Goal: Task Accomplishment & Management: Complete application form

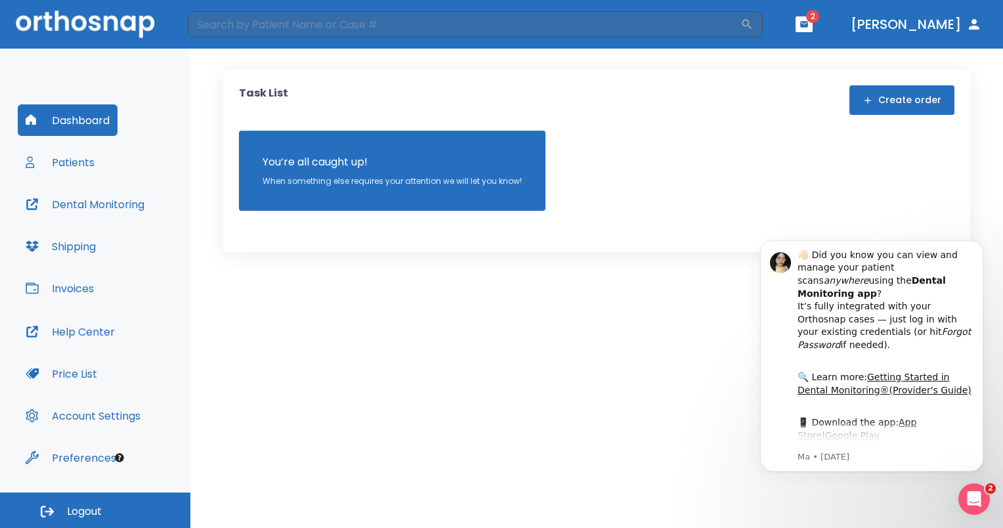
click at [884, 89] on button "Create order" at bounding box center [902, 100] width 105 height 30
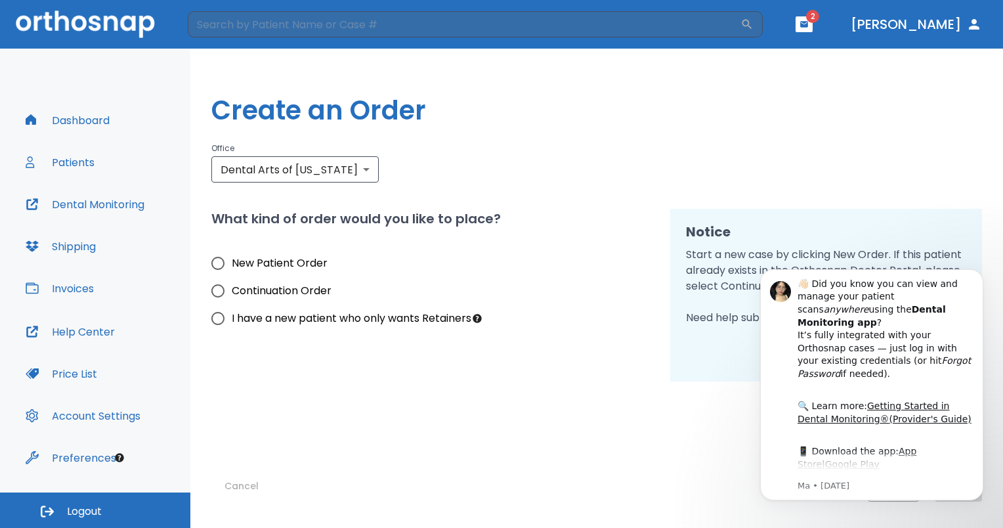
click at [282, 267] on span "New Patient Order" at bounding box center [280, 263] width 96 height 16
click at [232, 267] on input "New Patient Order" at bounding box center [218, 263] width 28 height 28
radio input "true"
click at [980, 276] on icon "Dismiss notification" at bounding box center [979, 272] width 7 height 7
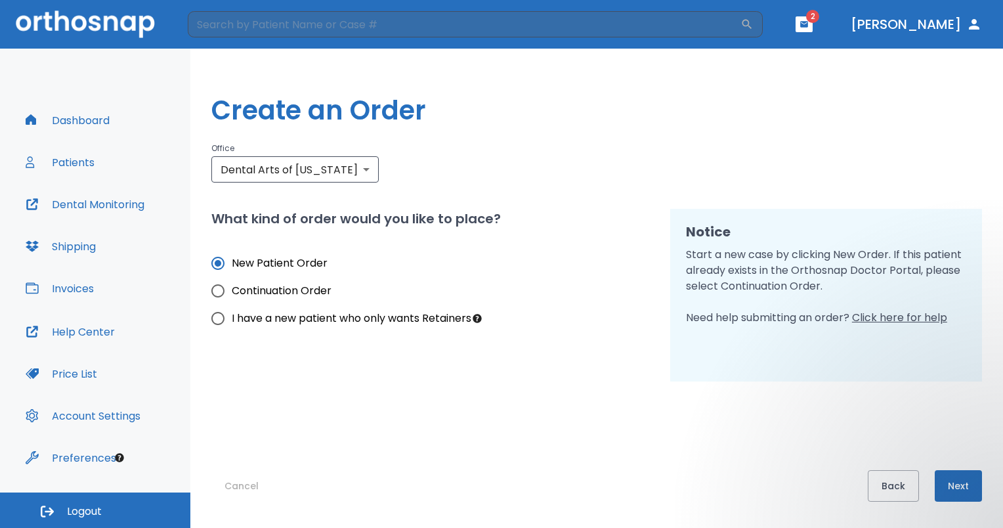
click at [970, 486] on button "Next" at bounding box center [958, 486] width 47 height 32
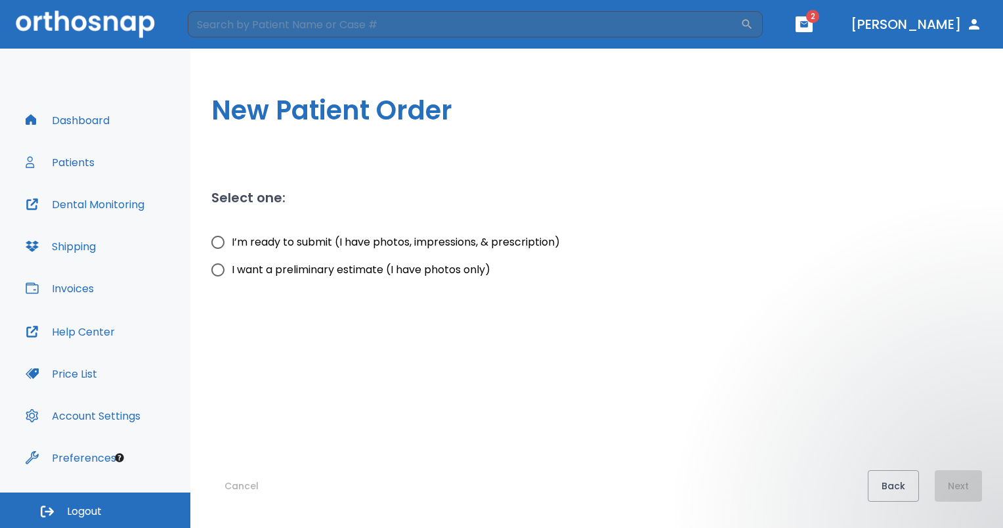
click at [442, 236] on span "I’m ready to submit (I have photos, impressions, & prescription)" at bounding box center [396, 242] width 328 height 16
click at [232, 236] on input "I’m ready to submit (I have photos, impressions, & prescription)" at bounding box center [218, 242] width 28 height 28
radio input "true"
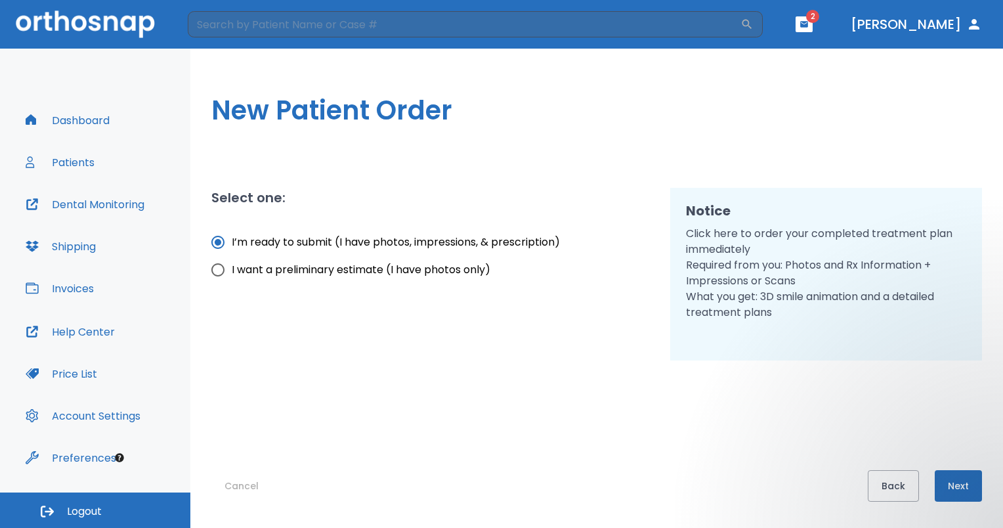
click at [964, 490] on button "Next" at bounding box center [958, 486] width 47 height 32
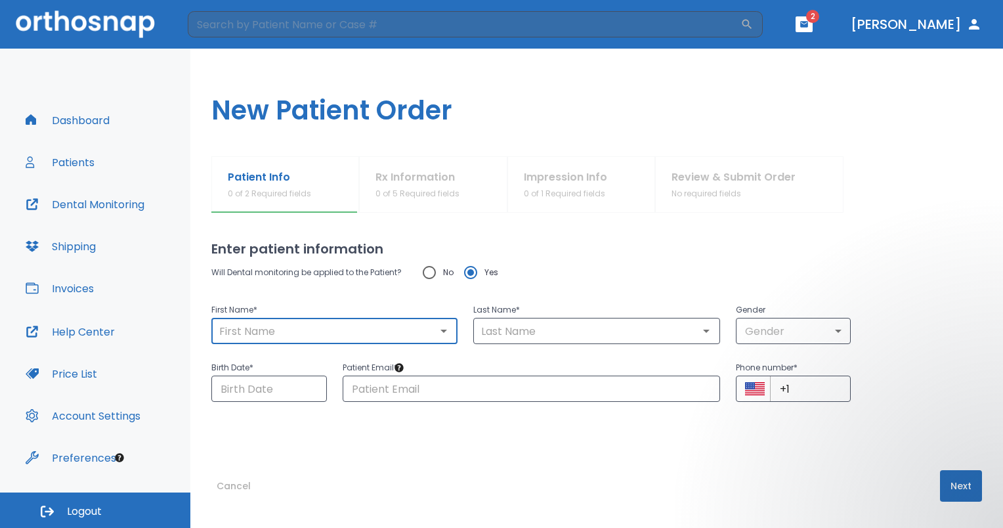
click at [339, 329] on input "text" at bounding box center [334, 331] width 238 height 18
type input "[PERSON_NAME]"
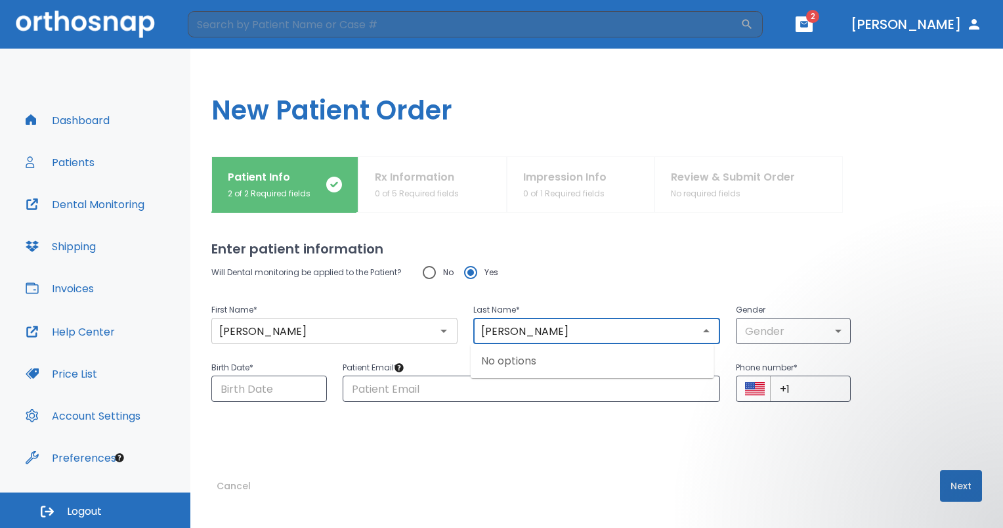
type input "[PERSON_NAME]"
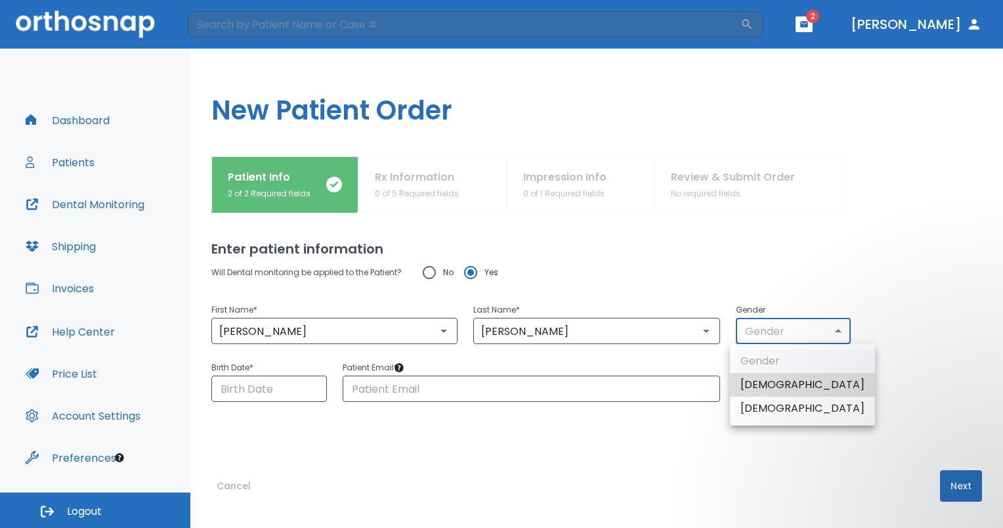
click at [762, 334] on body "​ 2 [PERSON_NAME] Dashboard Patients Dental Monitoring Shipping Invoices Help C…" at bounding box center [501, 264] width 1003 height 528
click at [773, 408] on li "[DEMOGRAPHIC_DATA]" at bounding box center [802, 409] width 145 height 24
type input "0"
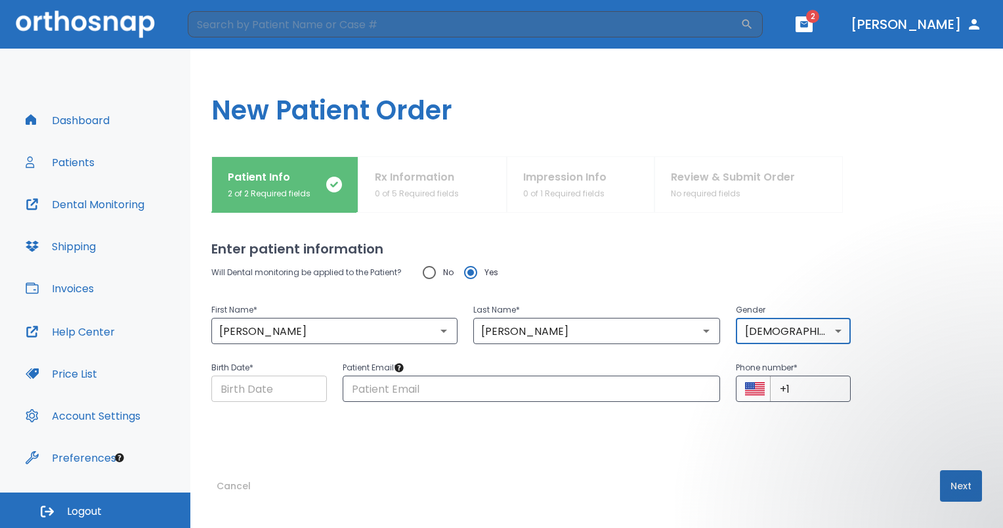
click at [285, 395] on input "Choose date" at bounding box center [269, 389] width 116 height 26
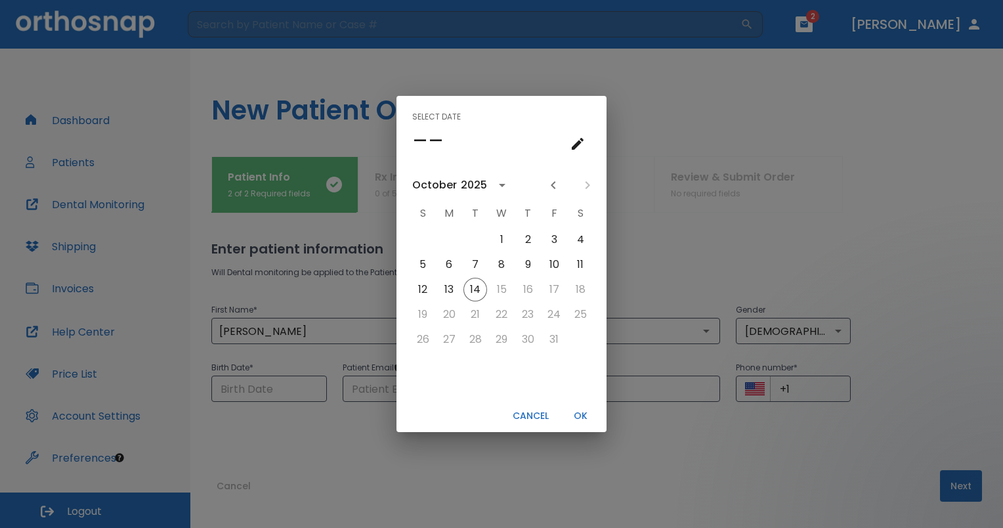
click at [578, 139] on icon "calendar view is open, go to text input view" at bounding box center [578, 144] width 16 height 16
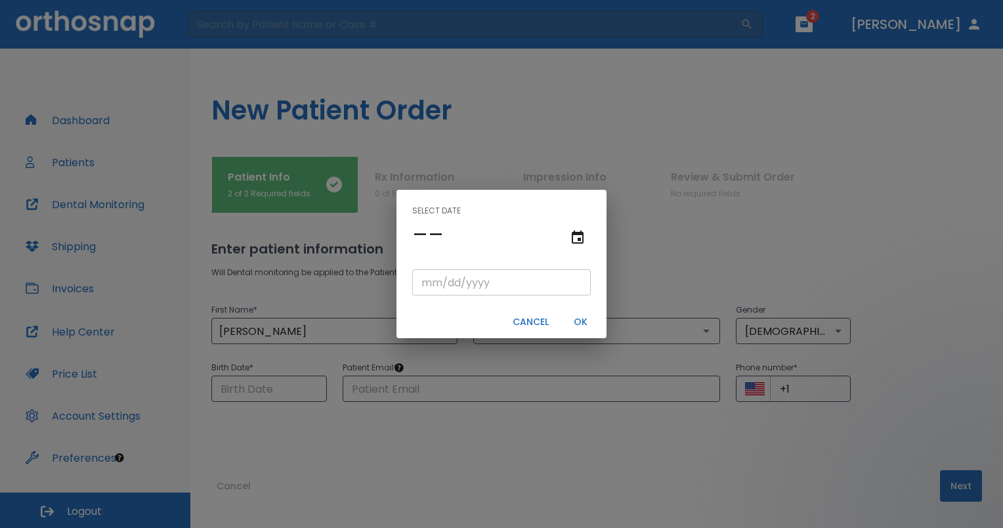
click at [494, 284] on input "tel" at bounding box center [501, 282] width 179 height 26
type input "03/17/"
type input "03/17/0001"
type input "03/17/1"
type input "03/17/0010"
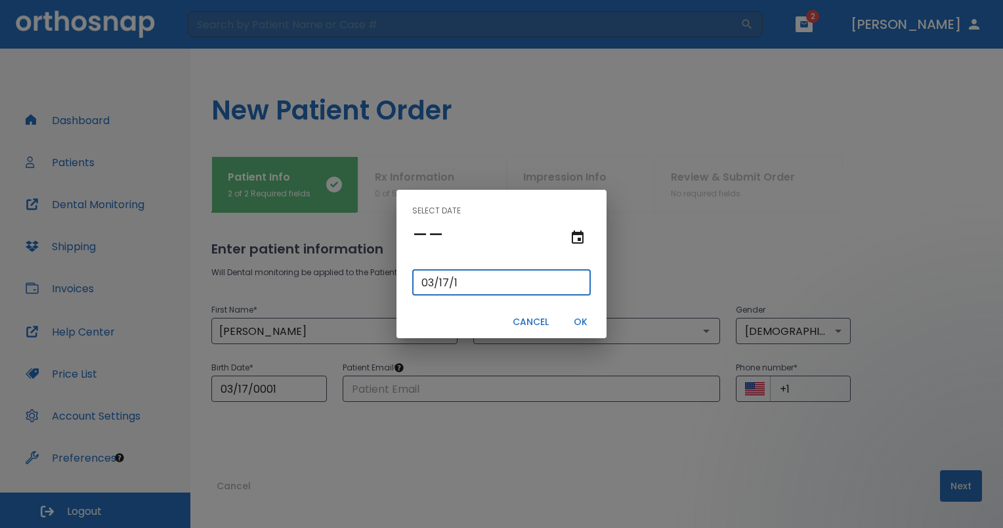
type input "[DATE]"
type input "03/17/0001"
type input "03/17/1"
type input "03/17/0019"
type input "[DATE]"
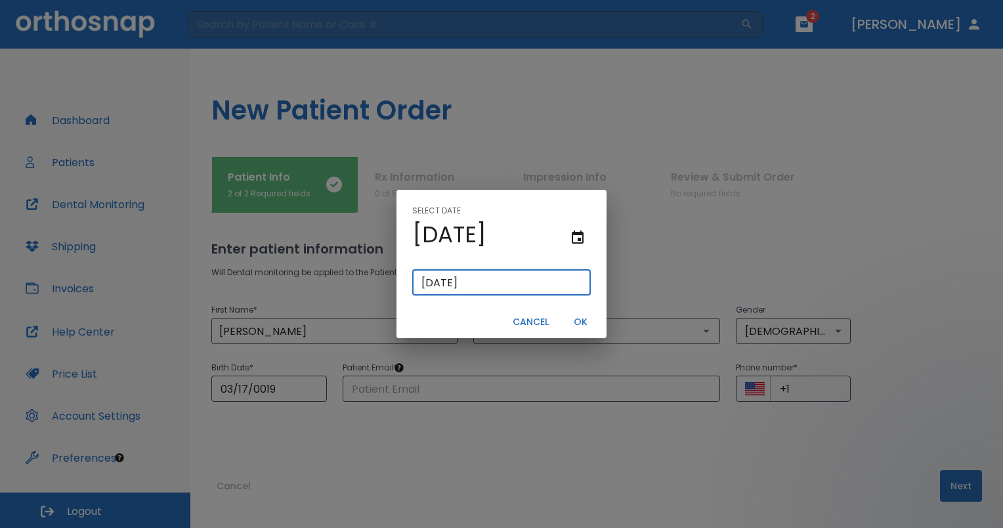
type input "03/17/0198"
type input "03/17/198"
type input "[DATE]"
drag, startPoint x: 591, startPoint y: 327, endPoint x: 582, endPoint y: 322, distance: 10.0
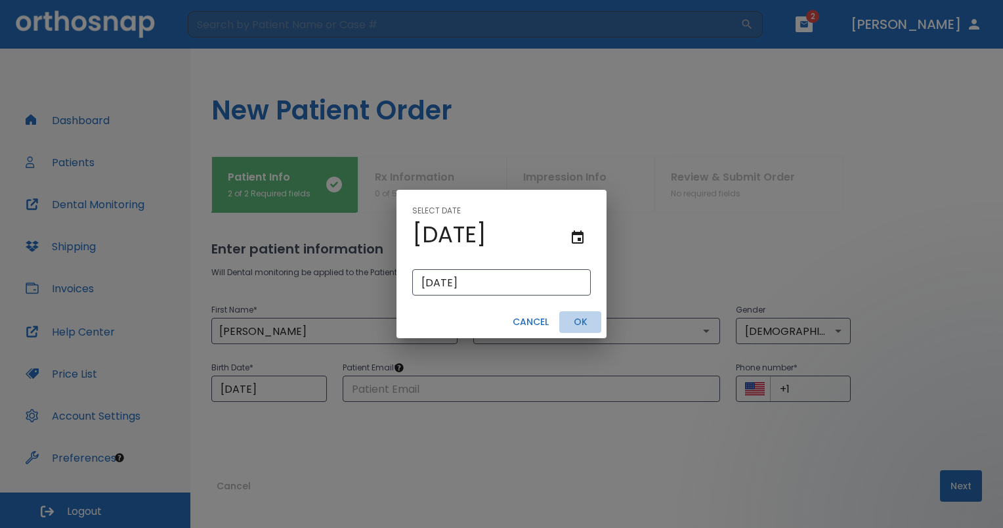
click at [582, 322] on button "OK" at bounding box center [580, 322] width 42 height 22
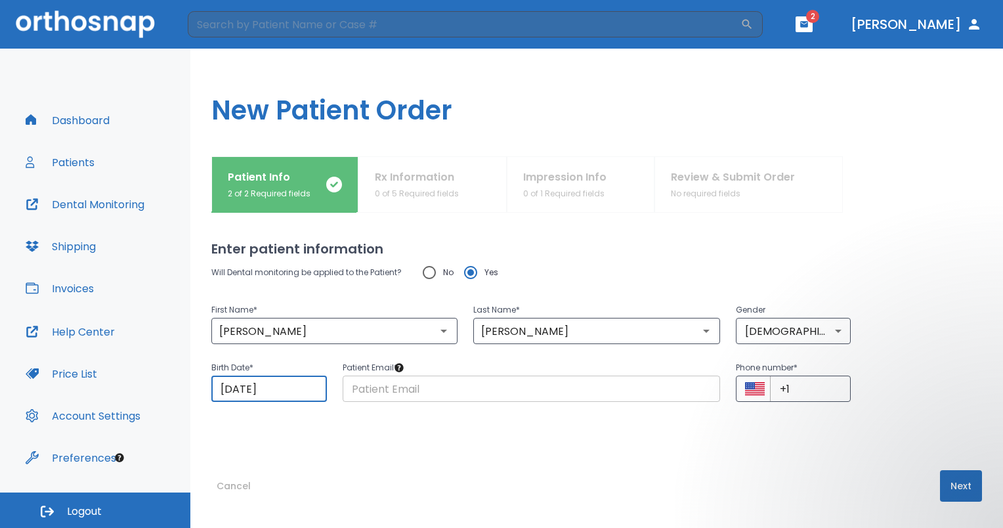
click at [394, 379] on input "text" at bounding box center [532, 389] width 378 height 26
click at [801, 383] on input "+1" at bounding box center [810, 389] width 81 height 26
type input "[PHONE_NUMBER]"
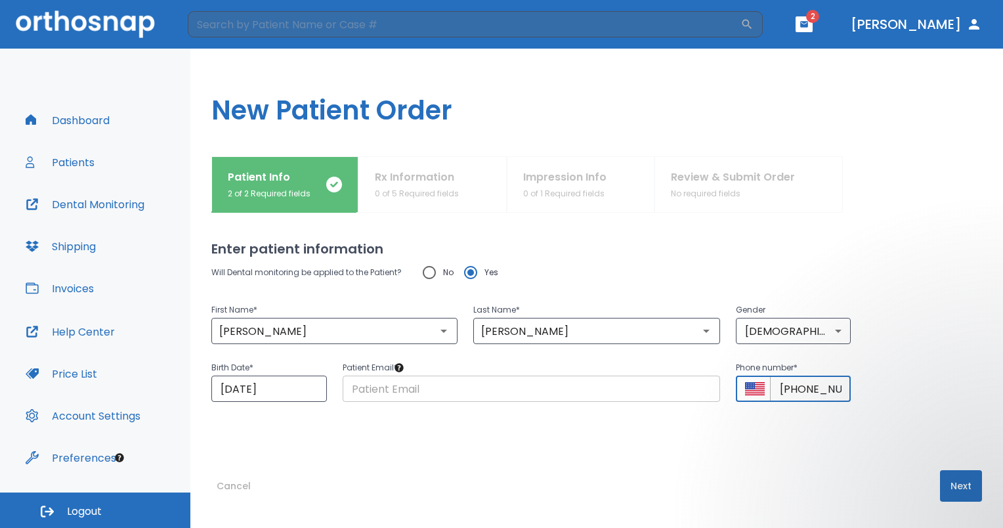
click at [544, 399] on input "text" at bounding box center [532, 389] width 378 height 26
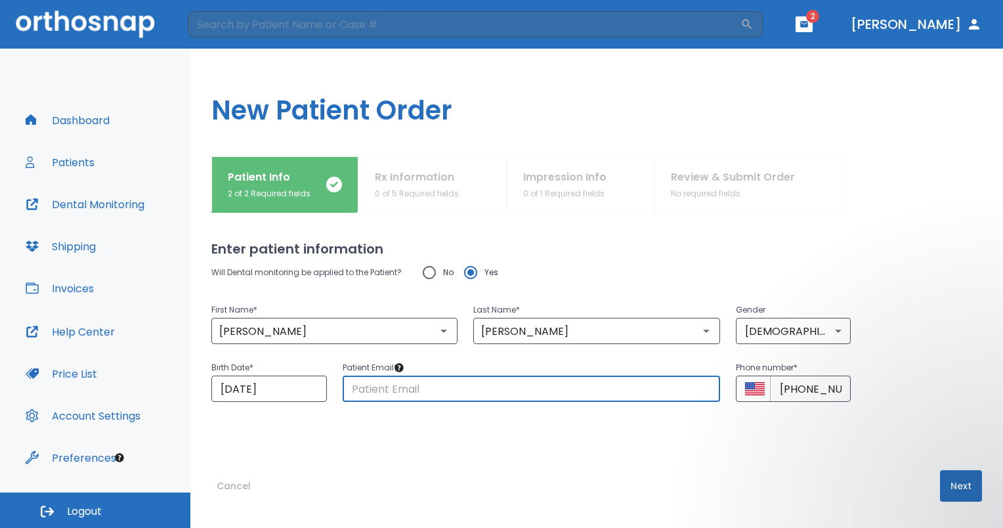
click at [501, 390] on input "text" at bounding box center [532, 389] width 378 height 26
type input "[EMAIL_ADDRESS][DOMAIN_NAME]"
click at [953, 488] on button "Next" at bounding box center [961, 486] width 42 height 32
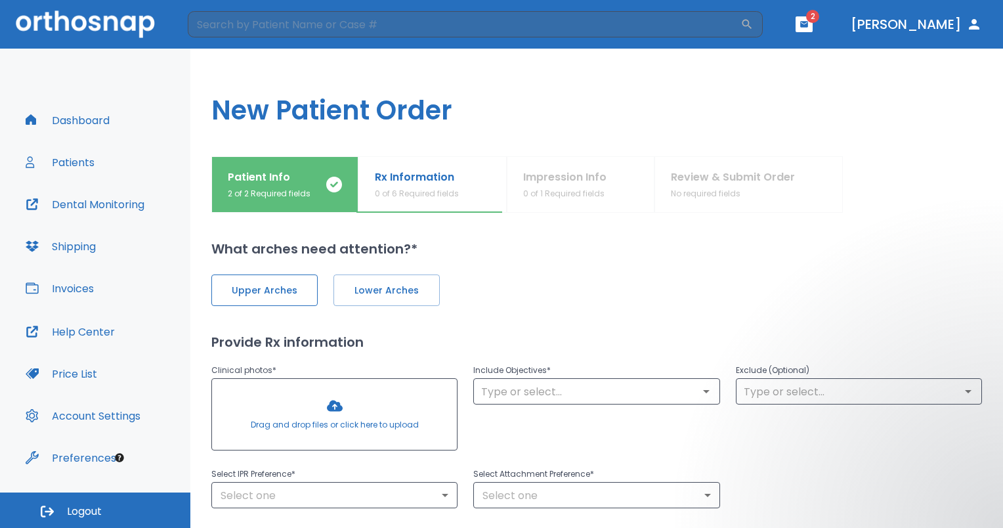
click at [297, 284] on span "Upper Arches" at bounding box center [264, 291] width 79 height 14
click at [410, 294] on span "Lower Arches" at bounding box center [385, 291] width 79 height 14
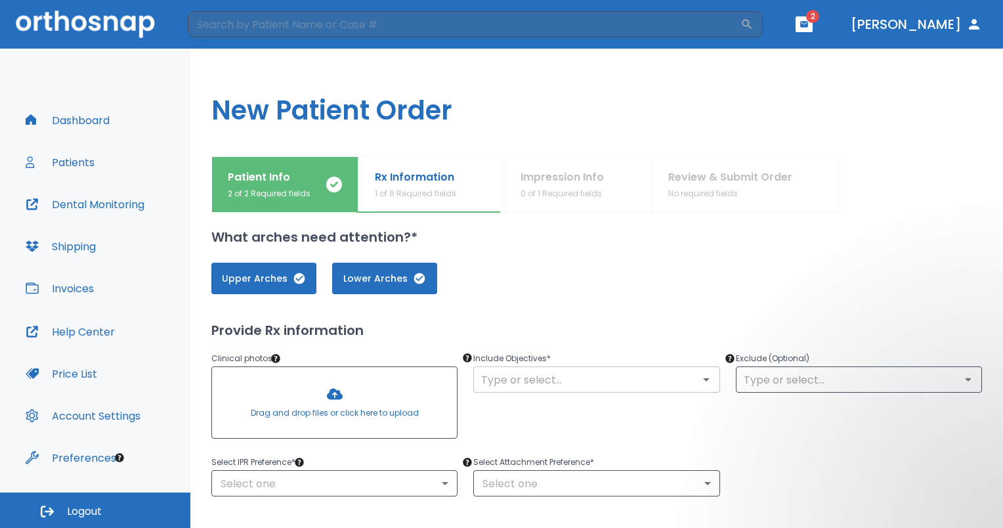
scroll to position [39, 0]
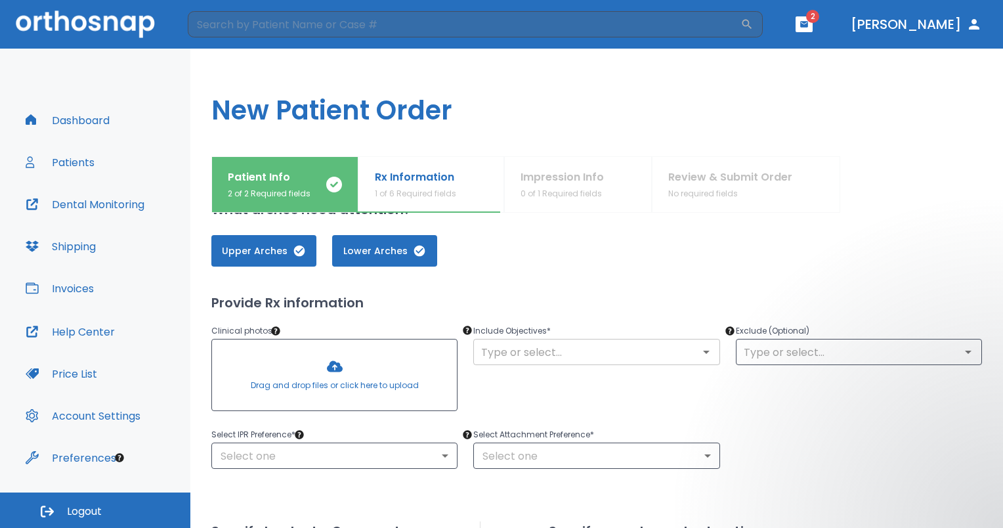
click at [505, 346] on input "text" at bounding box center [596, 352] width 238 height 18
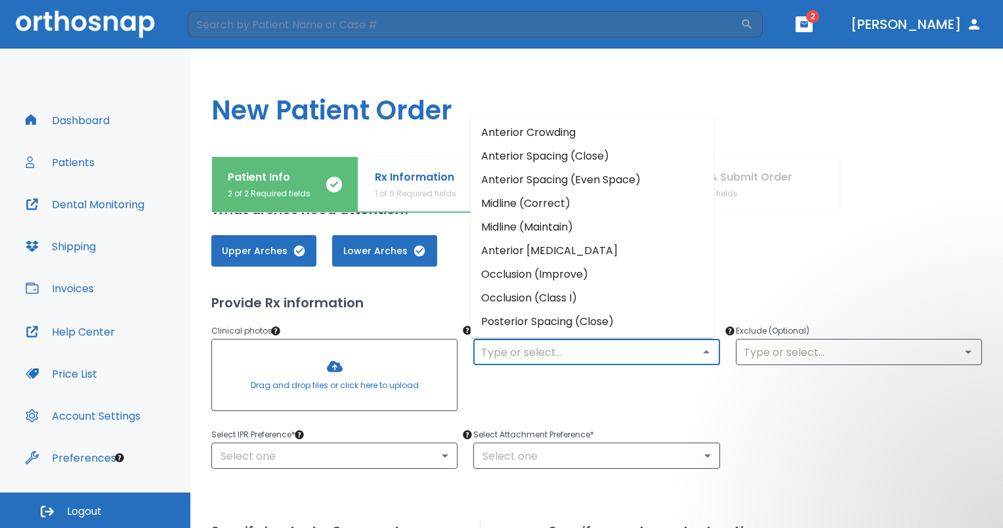
click at [528, 137] on li "Anterior Crowding" at bounding box center [593, 133] width 244 height 24
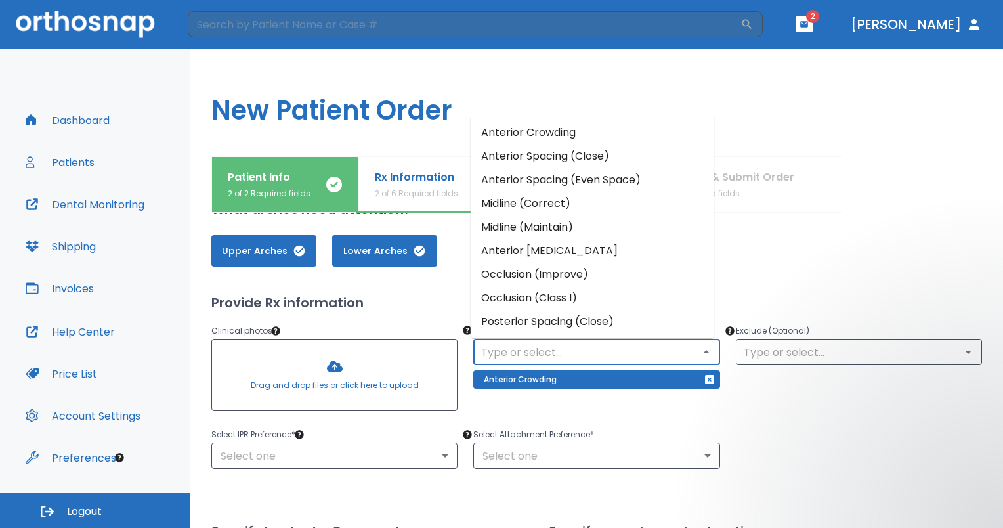
click at [638, 352] on input "text" at bounding box center [596, 352] width 238 height 18
click at [562, 205] on li "Midline (Correct)" at bounding box center [593, 204] width 244 height 24
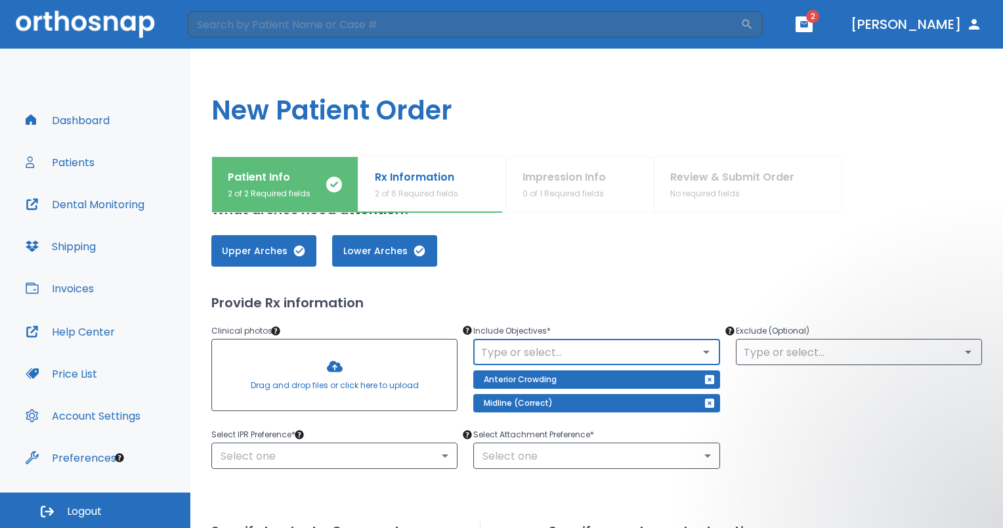
click at [609, 339] on div "​" at bounding box center [596, 352] width 246 height 26
click at [697, 348] on button "Open" at bounding box center [706, 352] width 18 height 18
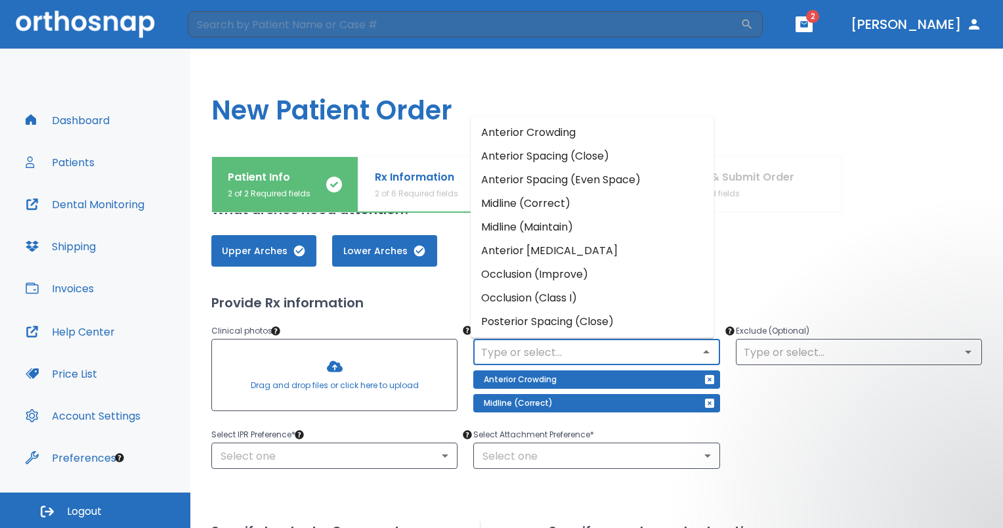
scroll to position [20, 0]
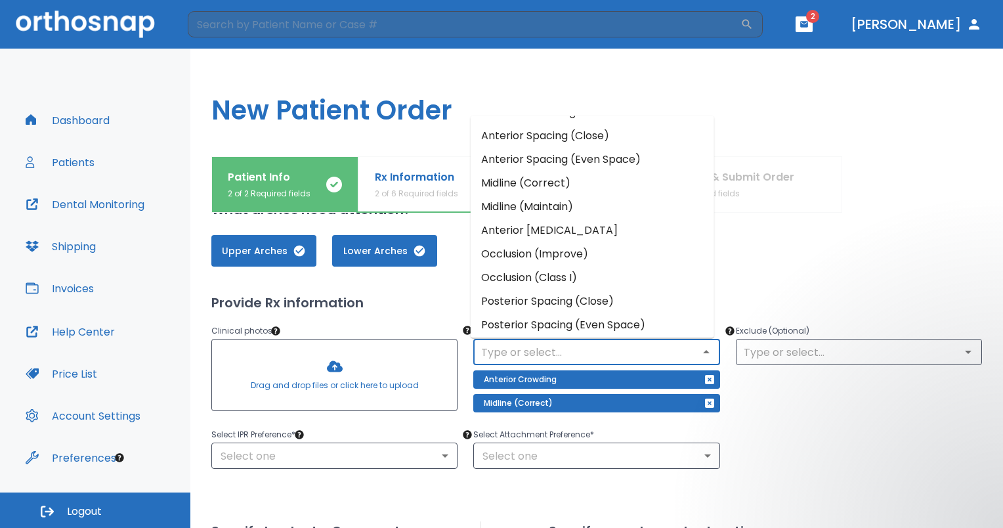
drag, startPoint x: 646, startPoint y: 255, endPoint x: 588, endPoint y: 263, distance: 59.0
click at [588, 263] on li "Occlusion (Improve)" at bounding box center [593, 255] width 244 height 24
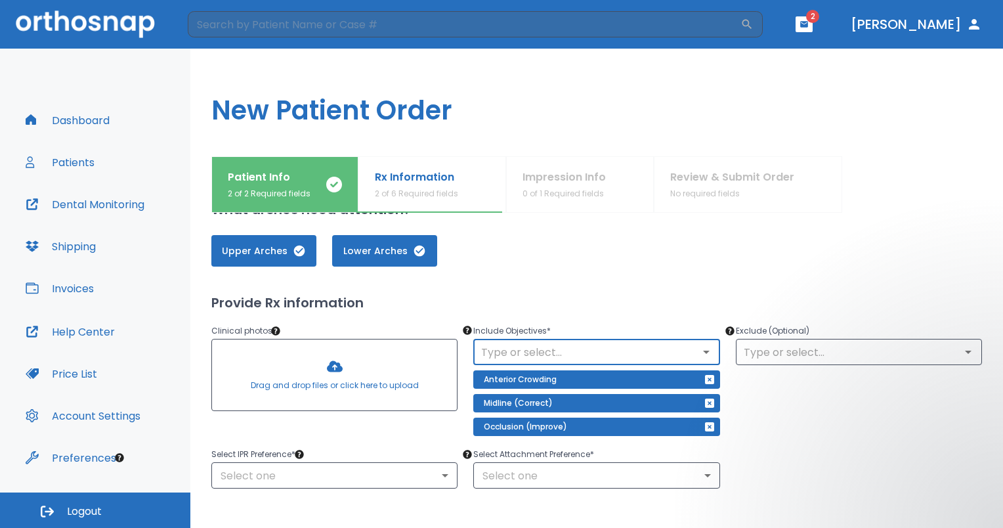
click at [697, 332] on p "Include Objectives *" at bounding box center [596, 331] width 246 height 16
click at [699, 355] on icon "Open" at bounding box center [707, 352] width 16 height 16
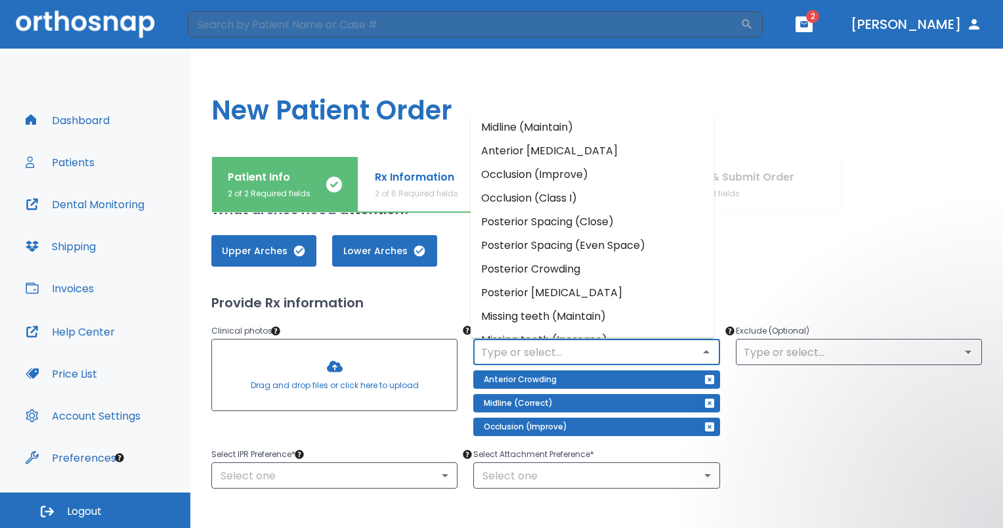
scroll to position [121, 0]
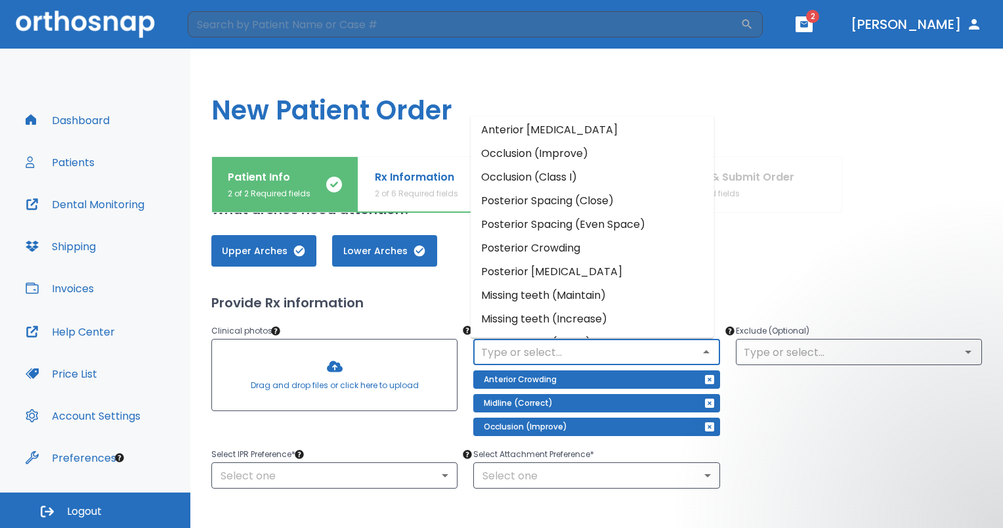
click at [604, 205] on li "Posterior Spacing (Close)" at bounding box center [593, 202] width 244 height 24
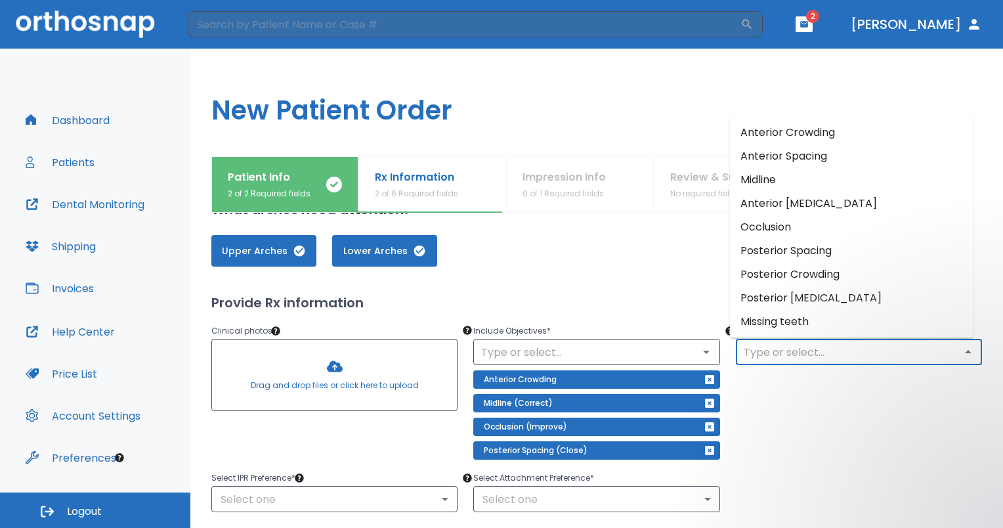
click at [752, 358] on input "text" at bounding box center [859, 352] width 238 height 18
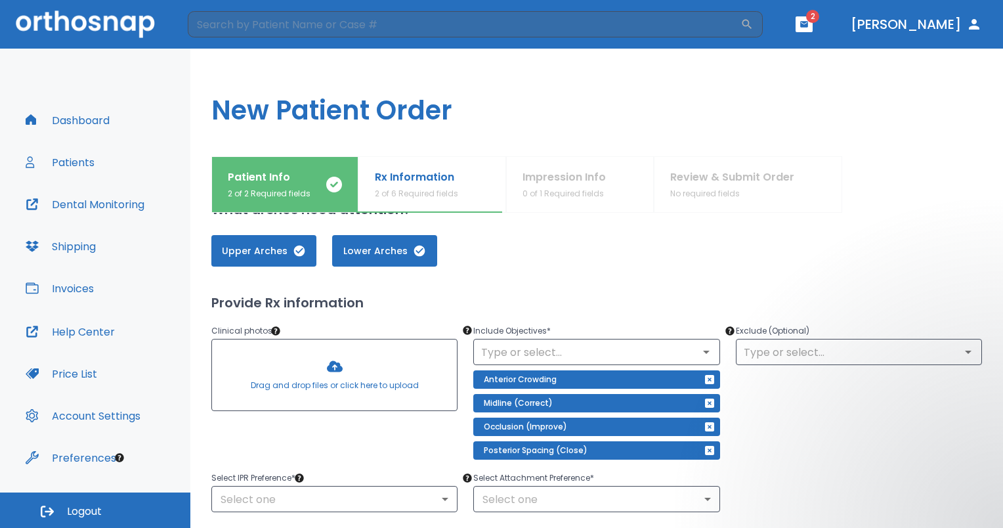
drag, startPoint x: 752, startPoint y: 358, endPoint x: 754, endPoint y: 405, distance: 46.7
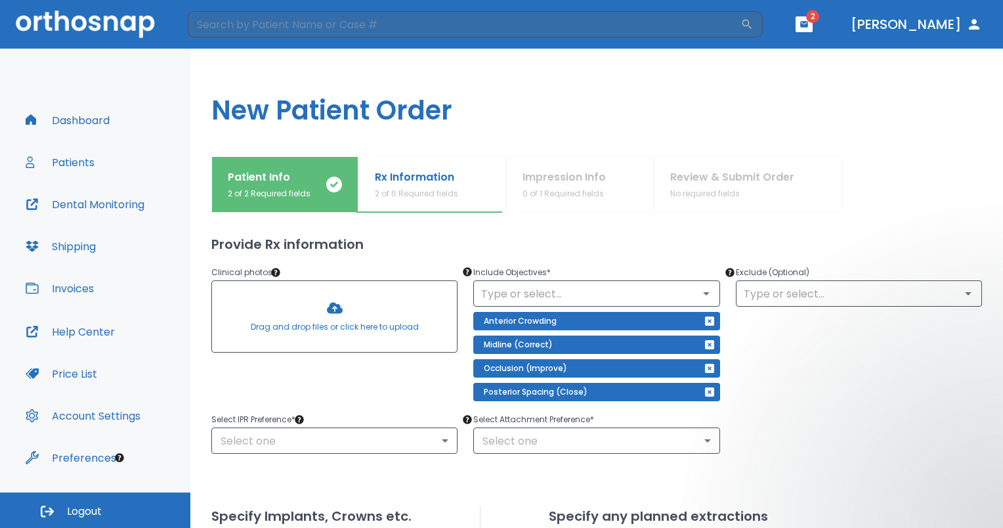
scroll to position [98, 0]
click at [672, 418] on p "Select Attachment Preference *" at bounding box center [596, 419] width 246 height 16
click at [664, 446] on body "​ 2 [PERSON_NAME] Dashboard Patients Dental Monitoring Shipping Invoices Help C…" at bounding box center [501, 264] width 1003 height 528
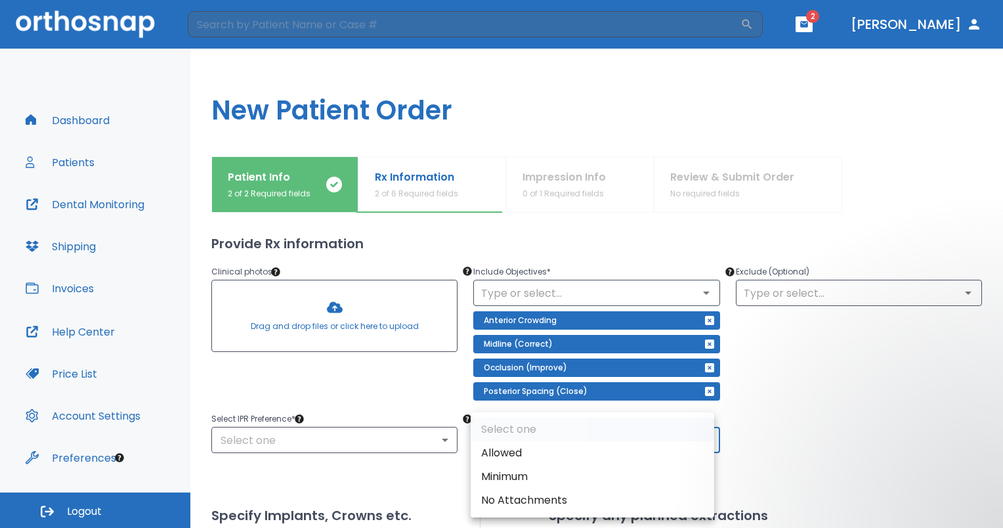
click at [636, 456] on li "Allowed" at bounding box center [593, 453] width 244 height 24
type input "1"
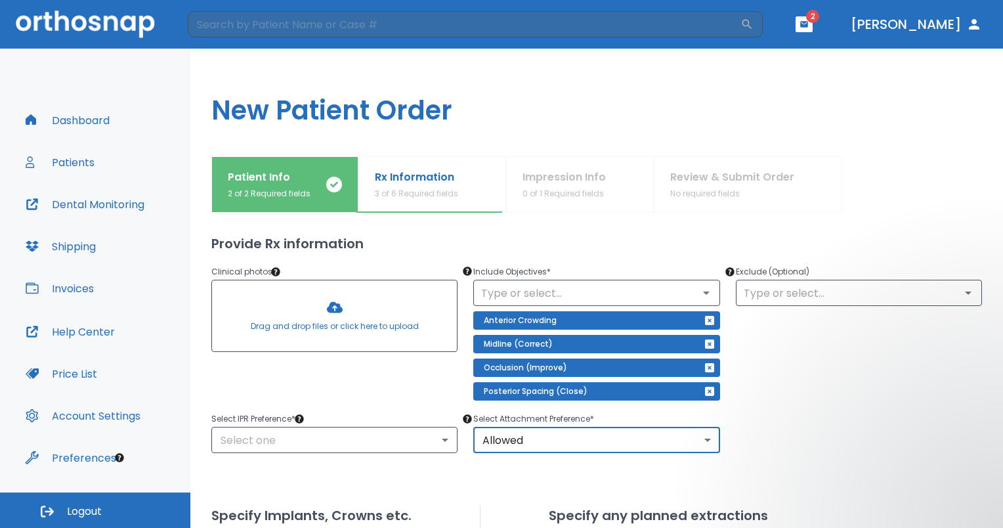
click at [373, 472] on div "Upper Arches Lower Arches Provide Rx information Clinical photos * Drag and dro…" at bounding box center [596, 483] width 771 height 647
click at [382, 412] on p "Select IPR Preference *" at bounding box center [334, 419] width 246 height 16
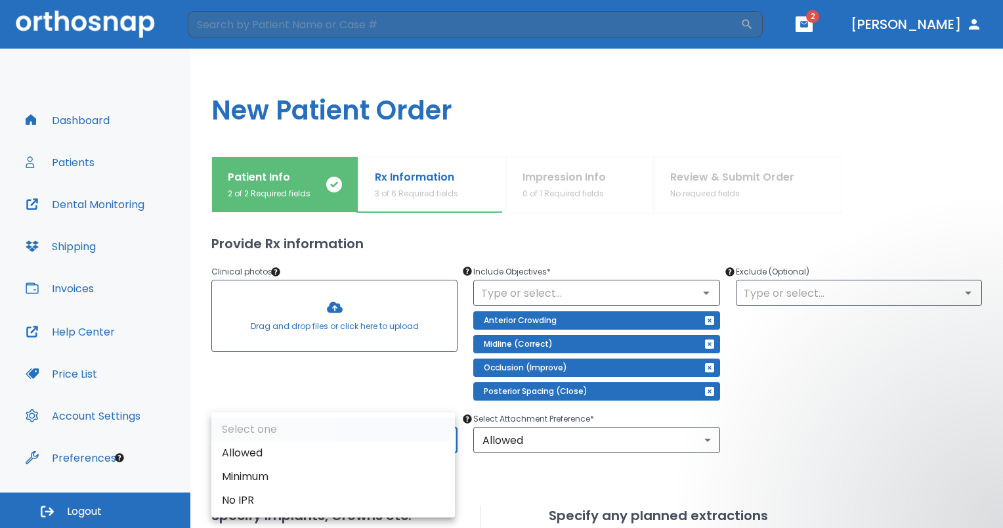
click at [389, 445] on body "​ 2 [PERSON_NAME] Dashboard Patients Dental Monitoring Shipping Invoices Help C…" at bounding box center [501, 264] width 1003 height 528
click at [385, 445] on li "Allowed" at bounding box center [333, 453] width 244 height 24
type input "1"
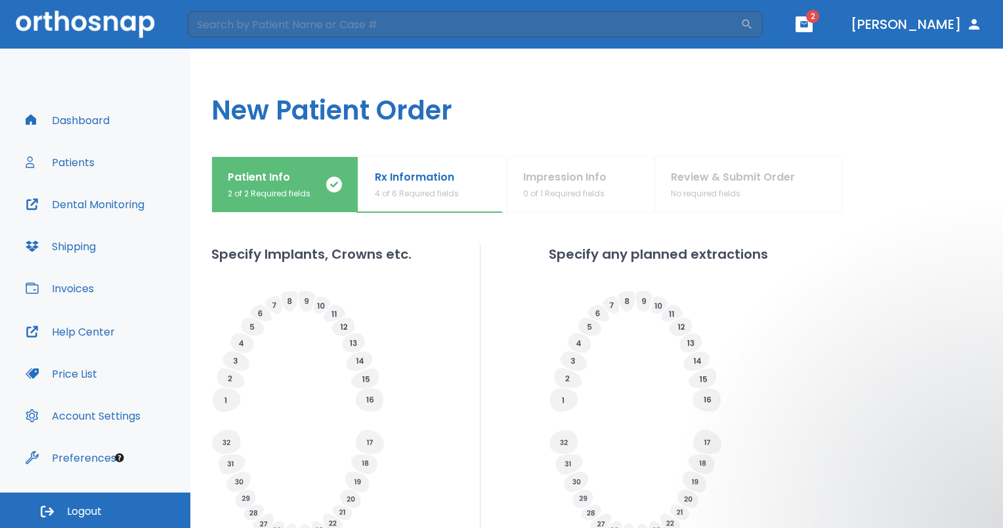
scroll to position [359, 0]
drag, startPoint x: 385, startPoint y: 445, endPoint x: 826, endPoint y: 284, distance: 469.2
click at [826, 284] on div "Specify Implants, Crowns etc. Specify any planned extractions" at bounding box center [596, 396] width 771 height 302
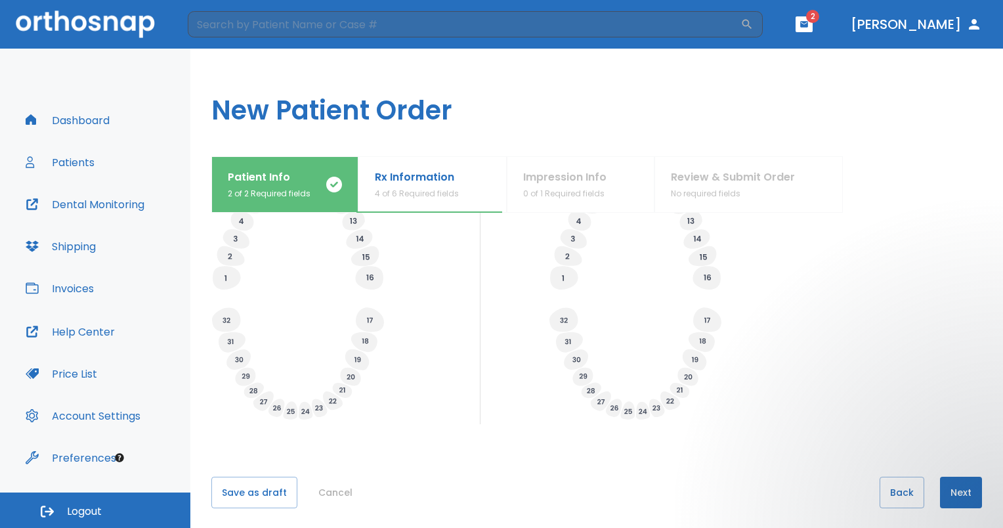
scroll to position [488, 0]
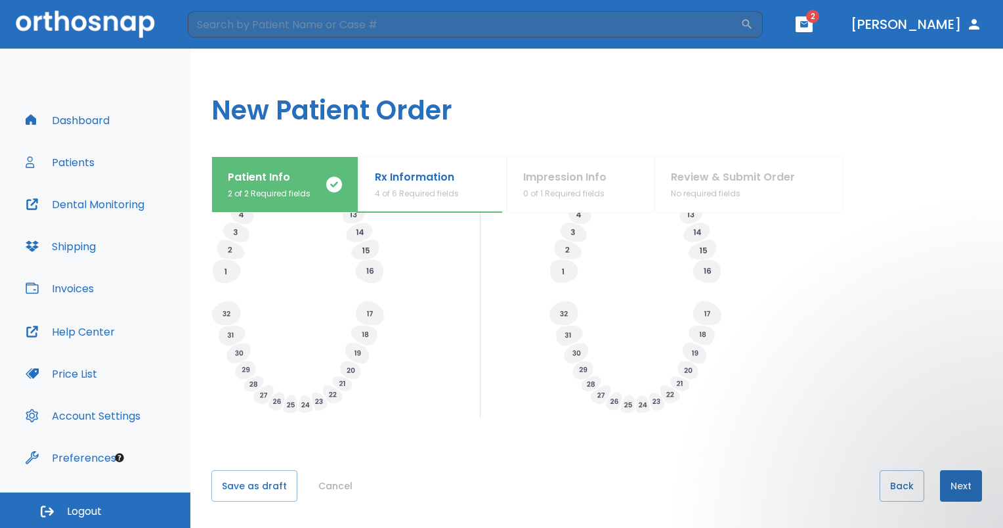
click at [953, 487] on button "Next" at bounding box center [961, 486] width 42 height 32
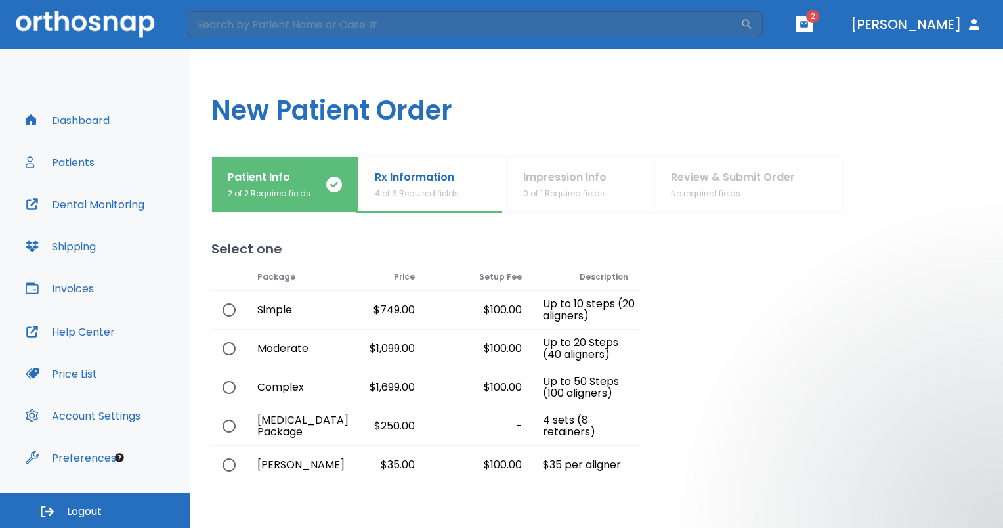
scroll to position [66, 0]
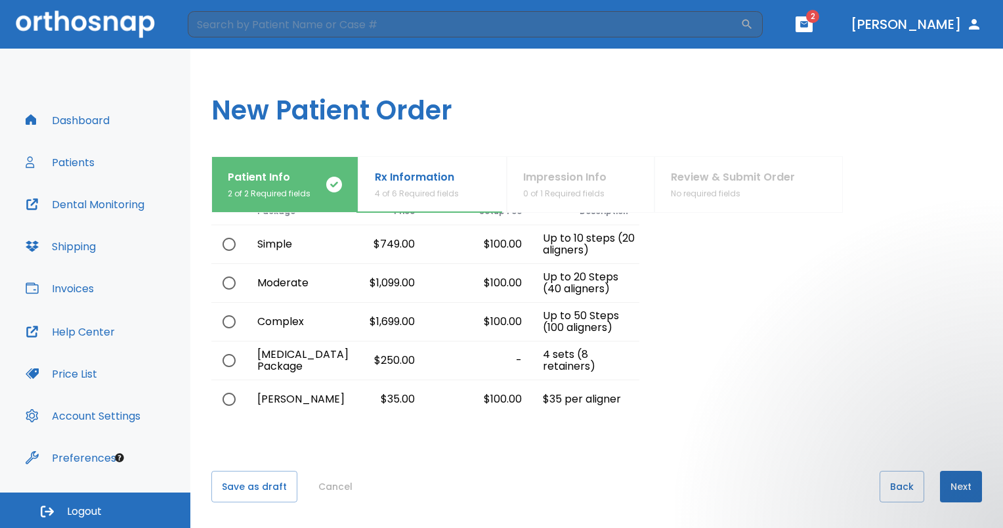
click at [296, 232] on div "Simple" at bounding box center [283, 244] width 72 height 38
click at [231, 243] on input "radio" at bounding box center [229, 244] width 28 height 28
radio input "true"
click at [758, 347] on div at bounding box center [810, 279] width 343 height 278
click at [950, 483] on button "Next" at bounding box center [961, 487] width 42 height 32
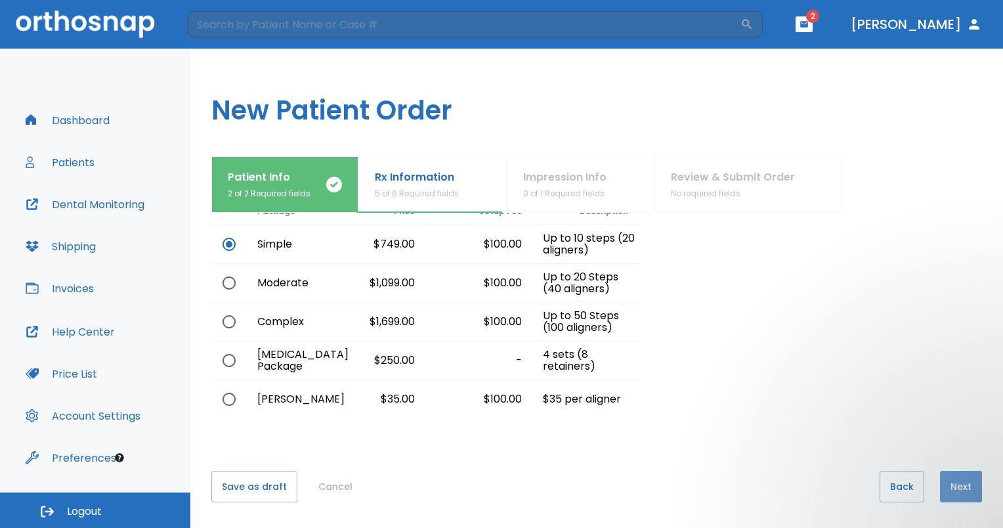
scroll to position [0, 0]
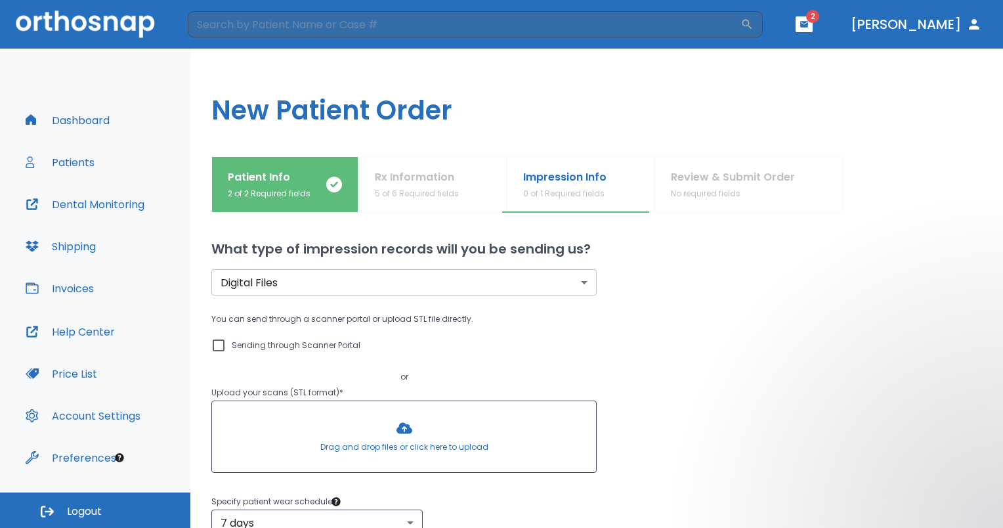
click at [307, 343] on p "Sending through Scanner Portal" at bounding box center [296, 345] width 129 height 16
click at [227, 343] on input "Sending through Scanner Portal" at bounding box center [219, 345] width 16 height 16
checkbox input "true"
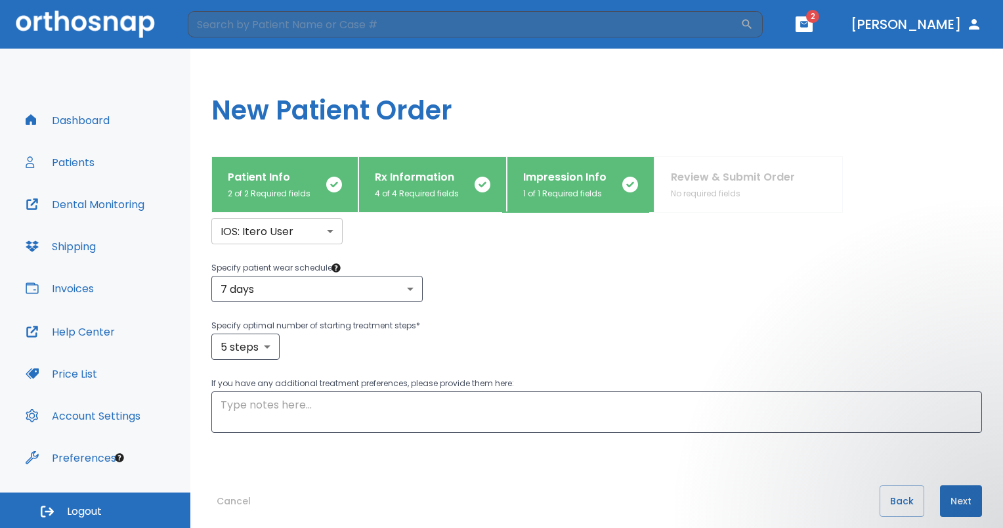
scroll to position [165, 0]
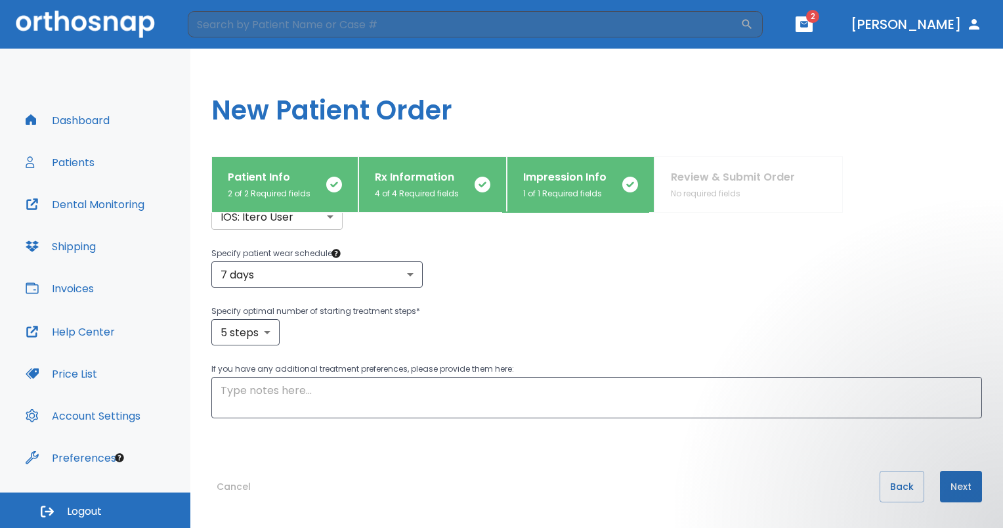
click at [735, 421] on div "What type of impression records will you be sending us? Digital Files digital ​…" at bounding box center [596, 370] width 771 height 315
drag, startPoint x: 273, startPoint y: 328, endPoint x: 311, endPoint y: 356, distance: 47.4
click at [311, 356] on div "Digital Files digital ​ You can send through a scanner portal or upload STL fil…" at bounding box center [581, 240] width 802 height 356
click at [268, 343] on body "​ 2 [PERSON_NAME] Dashboard Patients Dental Monitoring Shipping Invoices Help C…" at bounding box center [501, 264] width 1003 height 528
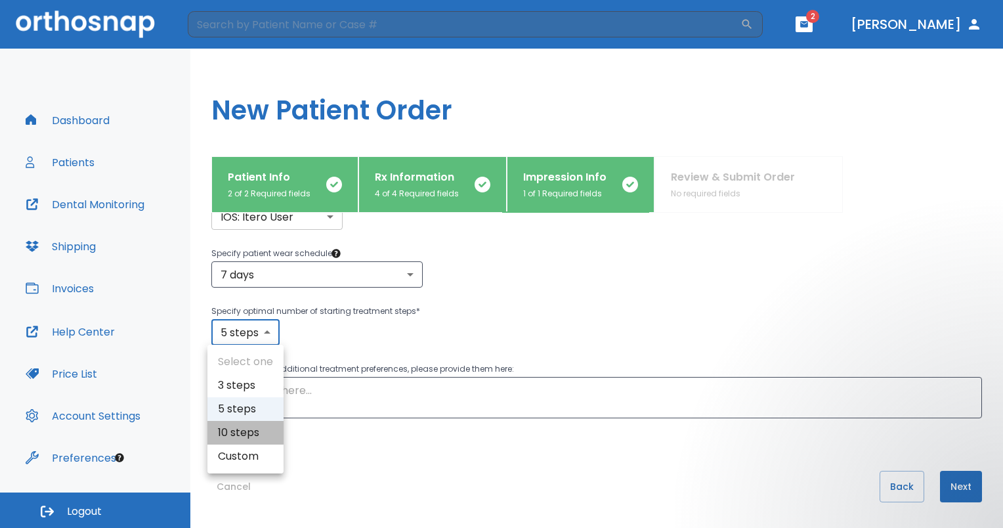
click at [261, 434] on li "10 steps" at bounding box center [245, 433] width 76 height 24
type input "10"
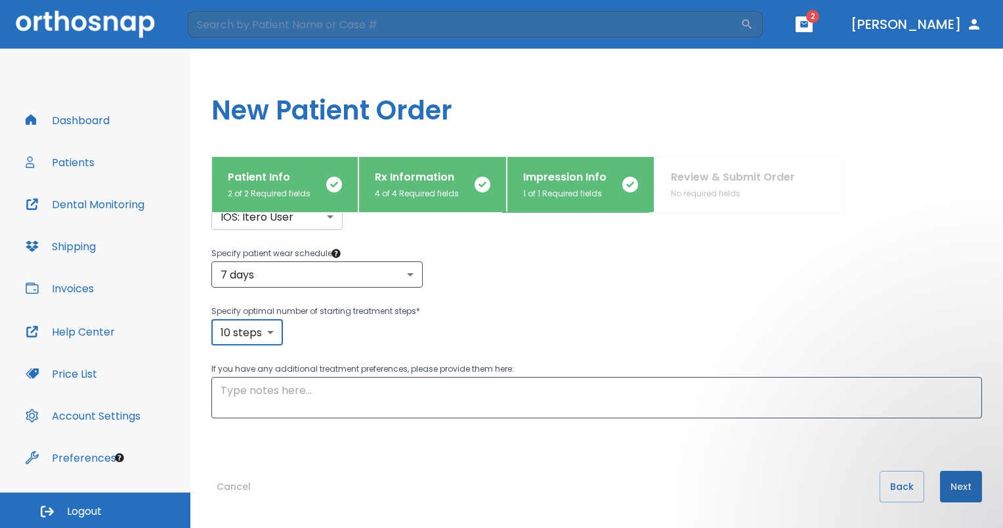
click at [733, 463] on div "What type of impression records will you be sending us? Digital Files digital ​…" at bounding box center [596, 370] width 771 height 315
click at [940, 490] on button "Next" at bounding box center [961, 487] width 42 height 32
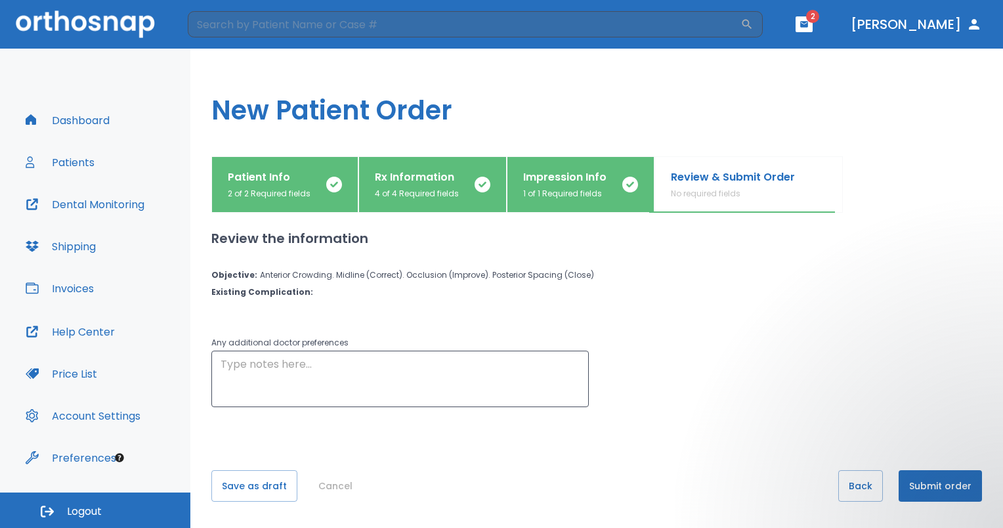
drag, startPoint x: 940, startPoint y: 490, endPoint x: 714, endPoint y: 425, distance: 235.0
click at [714, 425] on div "Review the information Objective : Anterior Crowding. Midline (Correct). Occlus…" at bounding box center [596, 370] width 771 height 315
click at [926, 481] on button "Submit order" at bounding box center [940, 486] width 83 height 32
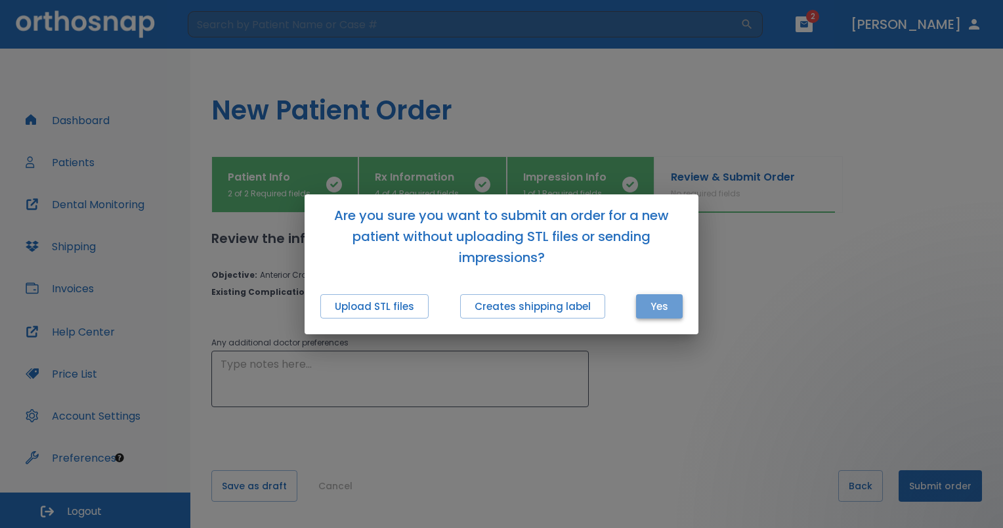
click at [657, 297] on button "Yes" at bounding box center [659, 306] width 47 height 24
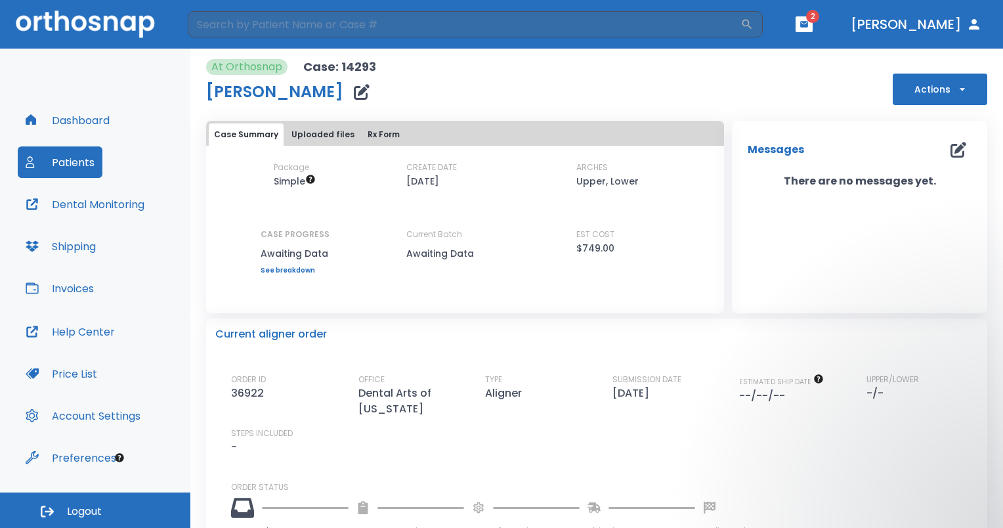
click at [76, 124] on button "Dashboard" at bounding box center [68, 120] width 100 height 32
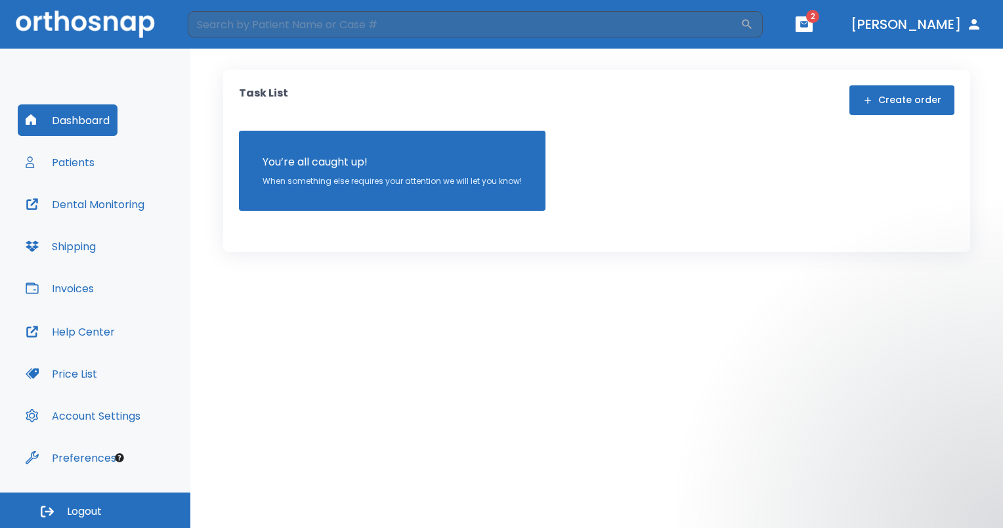
click at [828, 11] on header "​ 2 [PERSON_NAME]" at bounding box center [501, 24] width 1003 height 49
click at [823, 33] on header "​ 2 [PERSON_NAME]" at bounding box center [501, 24] width 1003 height 49
click at [825, 32] on header "​ 2 [PERSON_NAME]" at bounding box center [501, 24] width 1003 height 49
click at [809, 24] on icon "button" at bounding box center [804, 24] width 9 height 9
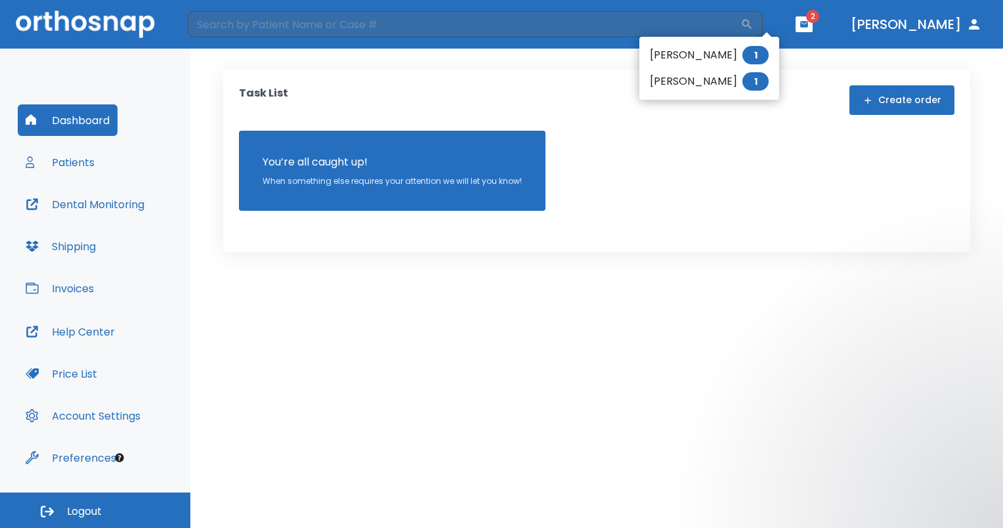
click at [821, 24] on div at bounding box center [501, 264] width 1003 height 528
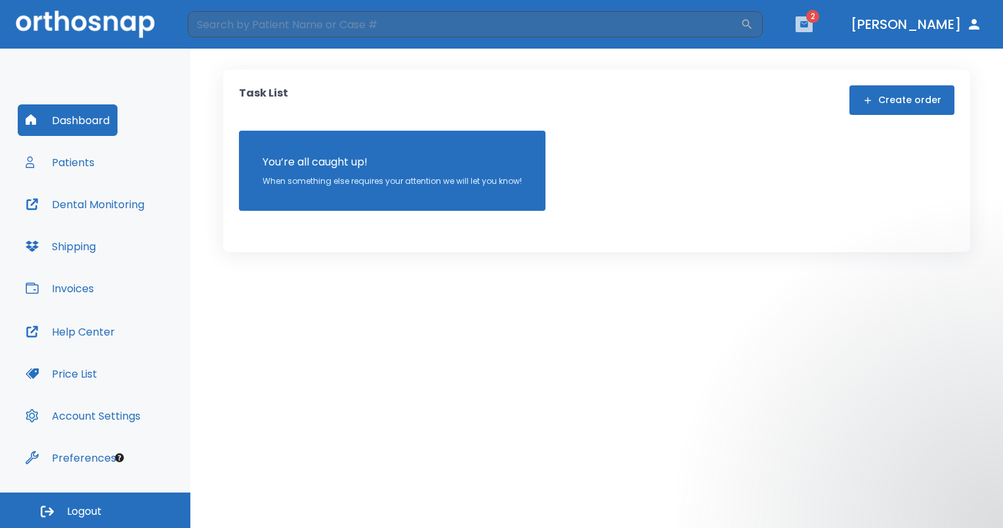
click at [808, 26] on icon "button" at bounding box center [804, 24] width 8 height 6
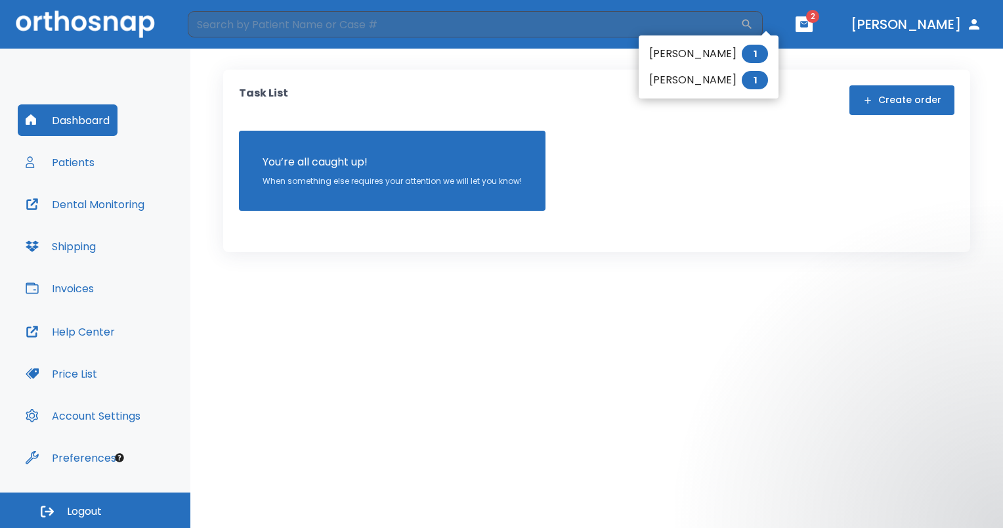
click at [779, 58] on li "[PERSON_NAME] 1" at bounding box center [709, 54] width 140 height 26
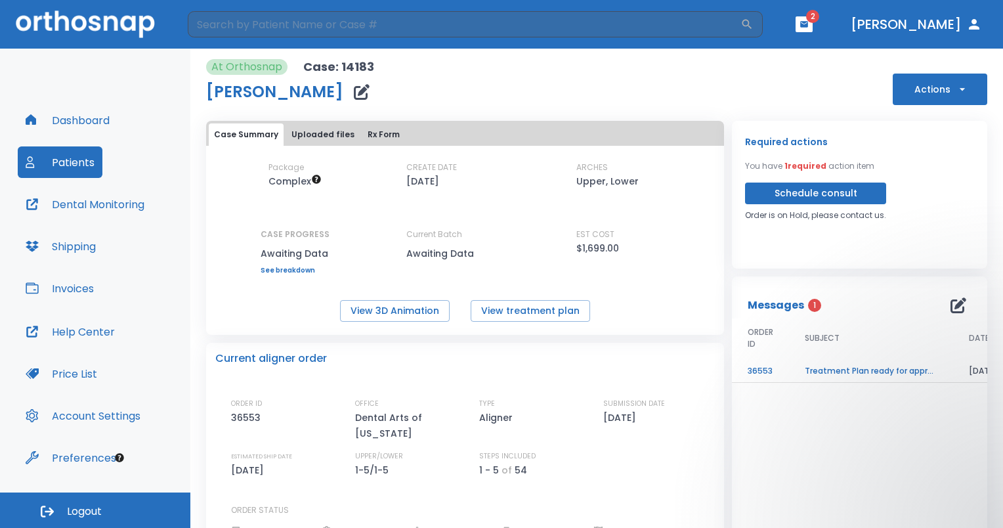
click at [809, 28] on icon "button" at bounding box center [804, 24] width 9 height 9
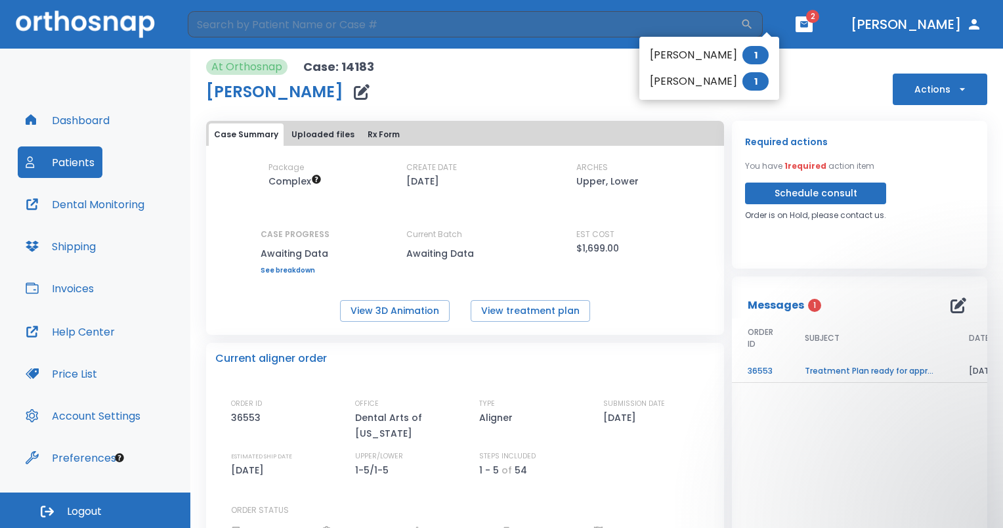
click at [769, 87] on span "1" at bounding box center [756, 81] width 26 height 18
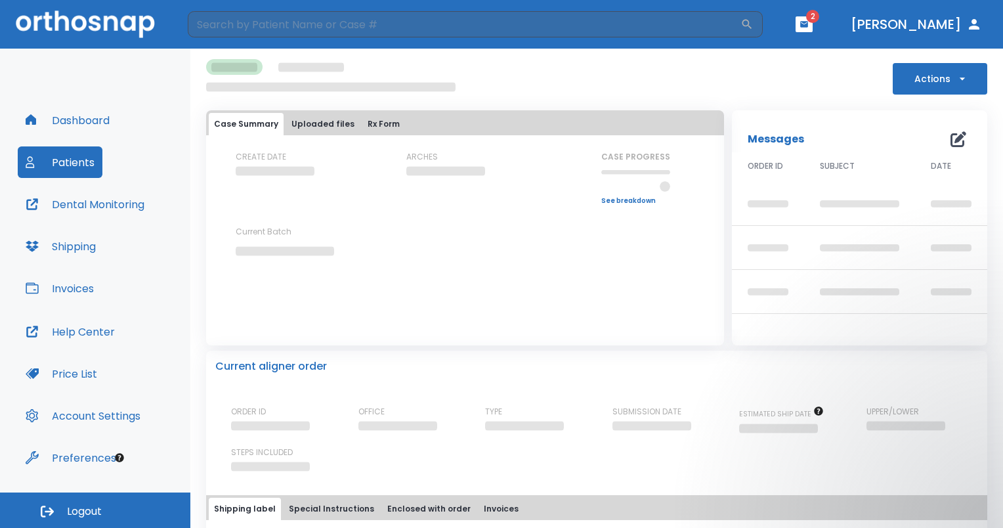
click at [953, 19] on button "[PERSON_NAME]" at bounding box center [917, 24] width 142 height 24
